Goal: Task Accomplishment & Management: Complete application form

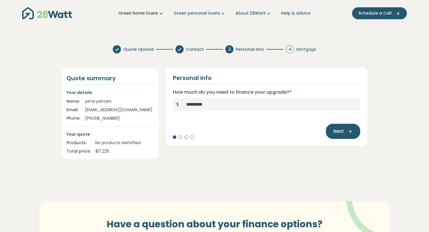
click at [145, 13] on link "Green home loans" at bounding box center [141, 13] width 46 height 6
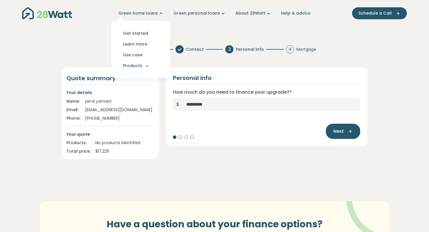
click at [140, 33] on link "Get started" at bounding box center [141, 33] width 50 height 11
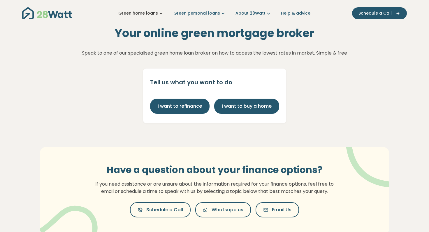
click at [156, 13] on link "Green home loans" at bounding box center [141, 13] width 46 height 6
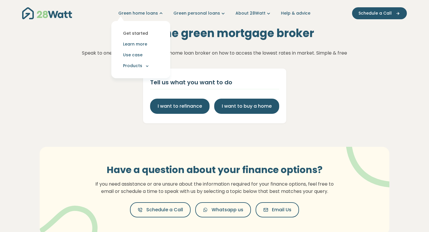
click at [139, 32] on link "Get started" at bounding box center [141, 33] width 50 height 11
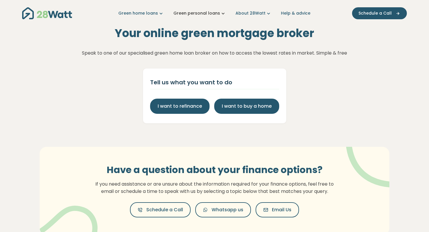
click at [211, 13] on link "Green personal loans" at bounding box center [200, 13] width 53 height 6
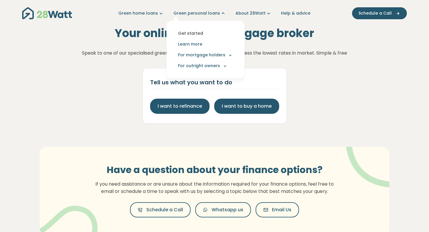
click at [197, 32] on link "Get started" at bounding box center [205, 33] width 69 height 11
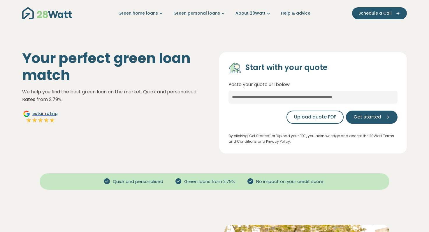
click at [169, 118] on div "Your perfect green loan match We help you find the best green loan on the marke…" at bounding box center [115, 102] width 197 height 104
